Goal: Task Accomplishment & Management: Use online tool/utility

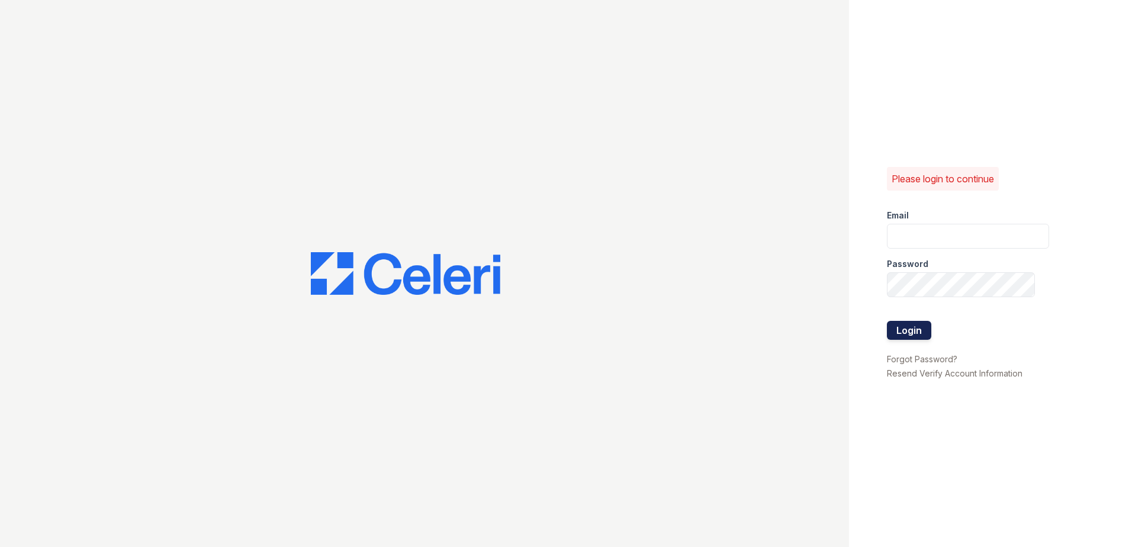
type input "mdanner@trinity-pm.com"
click at [908, 333] on button "Login" at bounding box center [909, 330] width 44 height 19
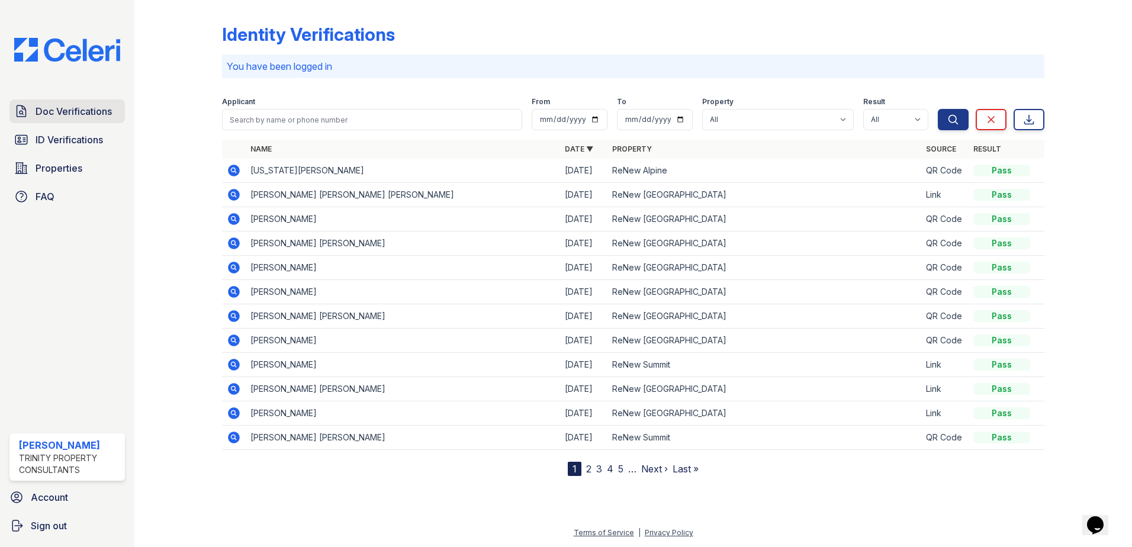
click at [92, 105] on span "Doc Verifications" at bounding box center [74, 111] width 76 height 14
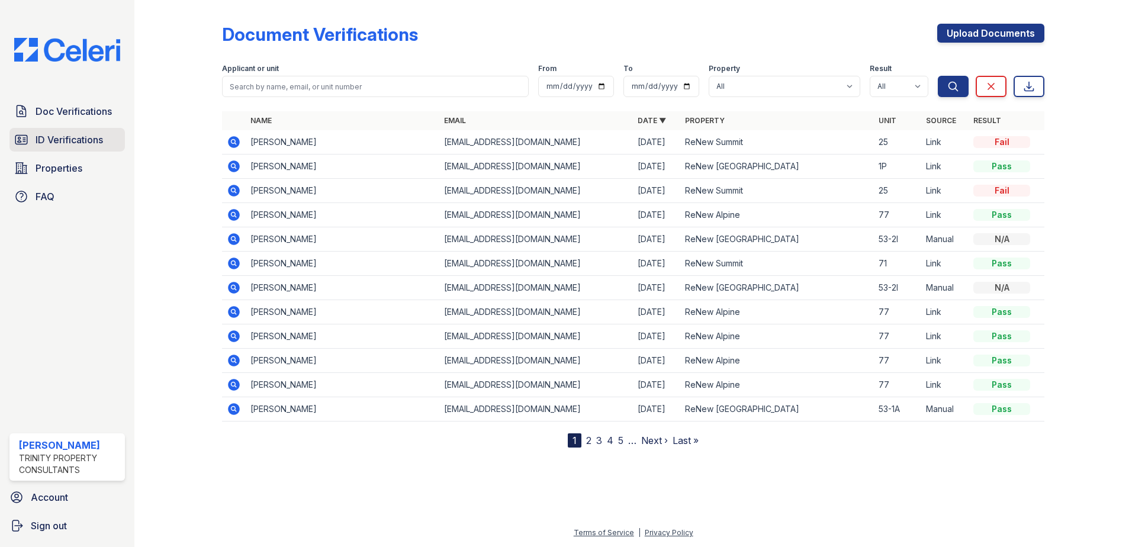
click at [110, 150] on link "ID Verifications" at bounding box center [66, 140] width 115 height 24
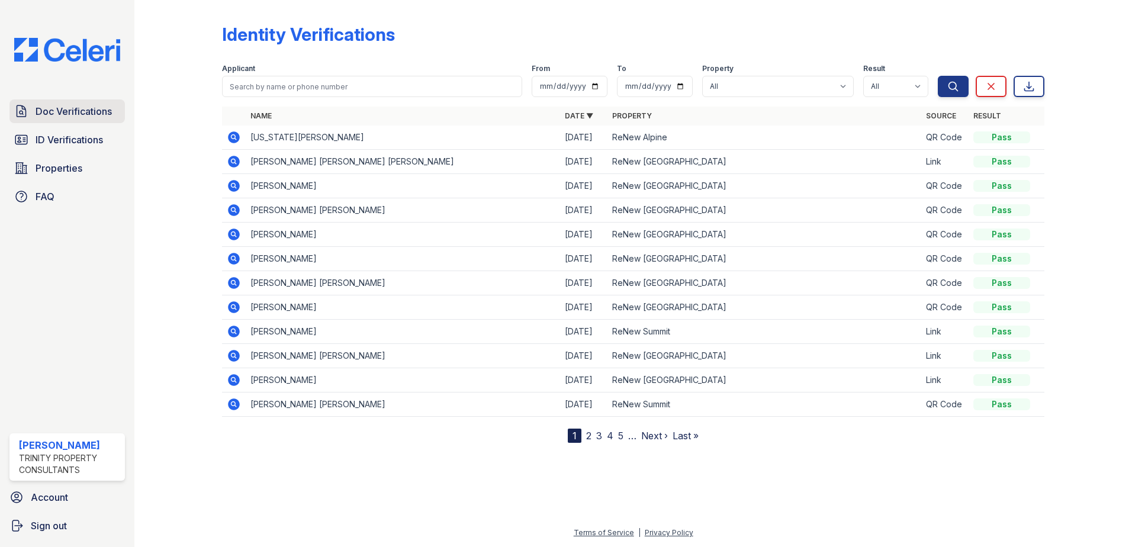
click at [90, 103] on link "Doc Verifications" at bounding box center [66, 111] width 115 height 24
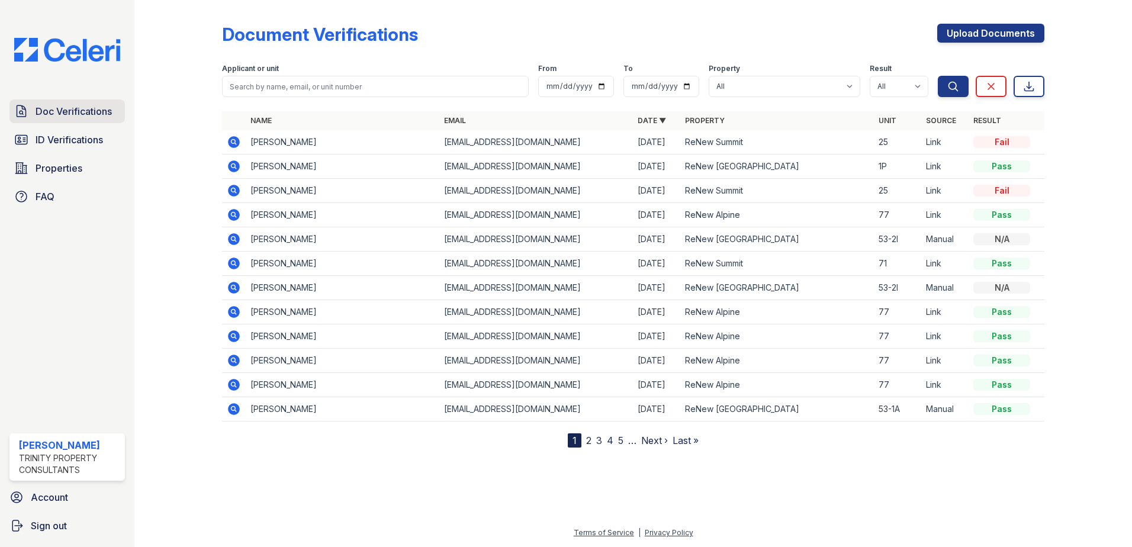
click at [112, 112] on link "Doc Verifications" at bounding box center [66, 111] width 115 height 24
